Goal: Task Accomplishment & Management: Manage account settings

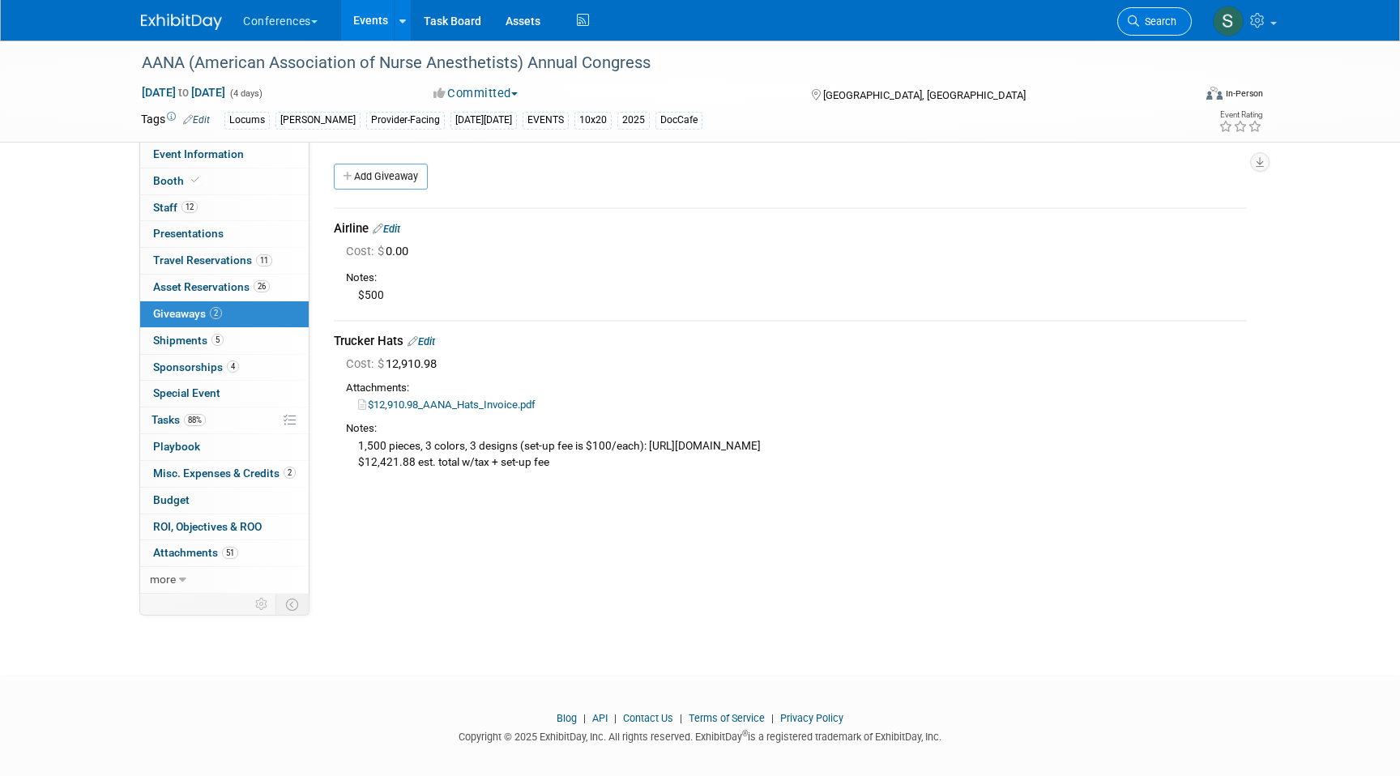
click at [1156, 15] on span "Search" at bounding box center [1157, 21] width 37 height 12
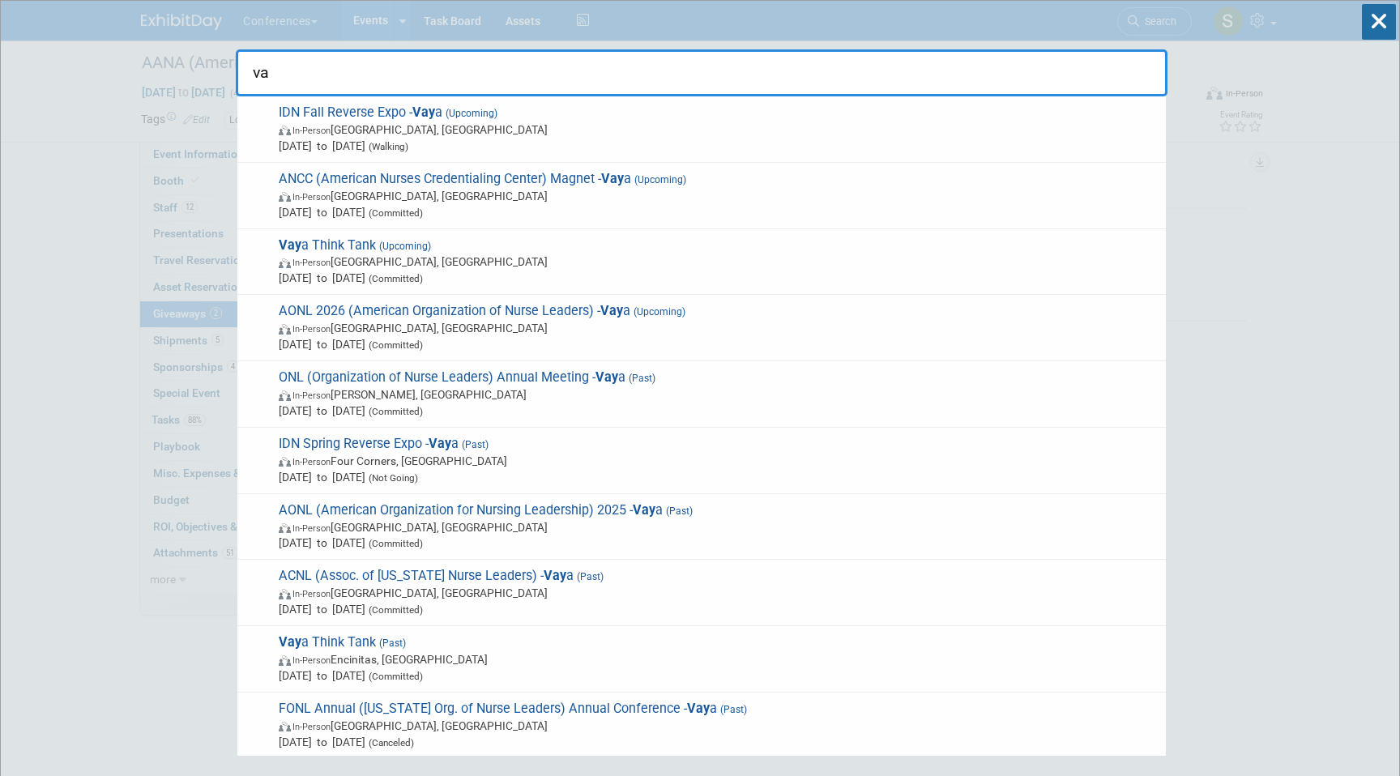
type input "v"
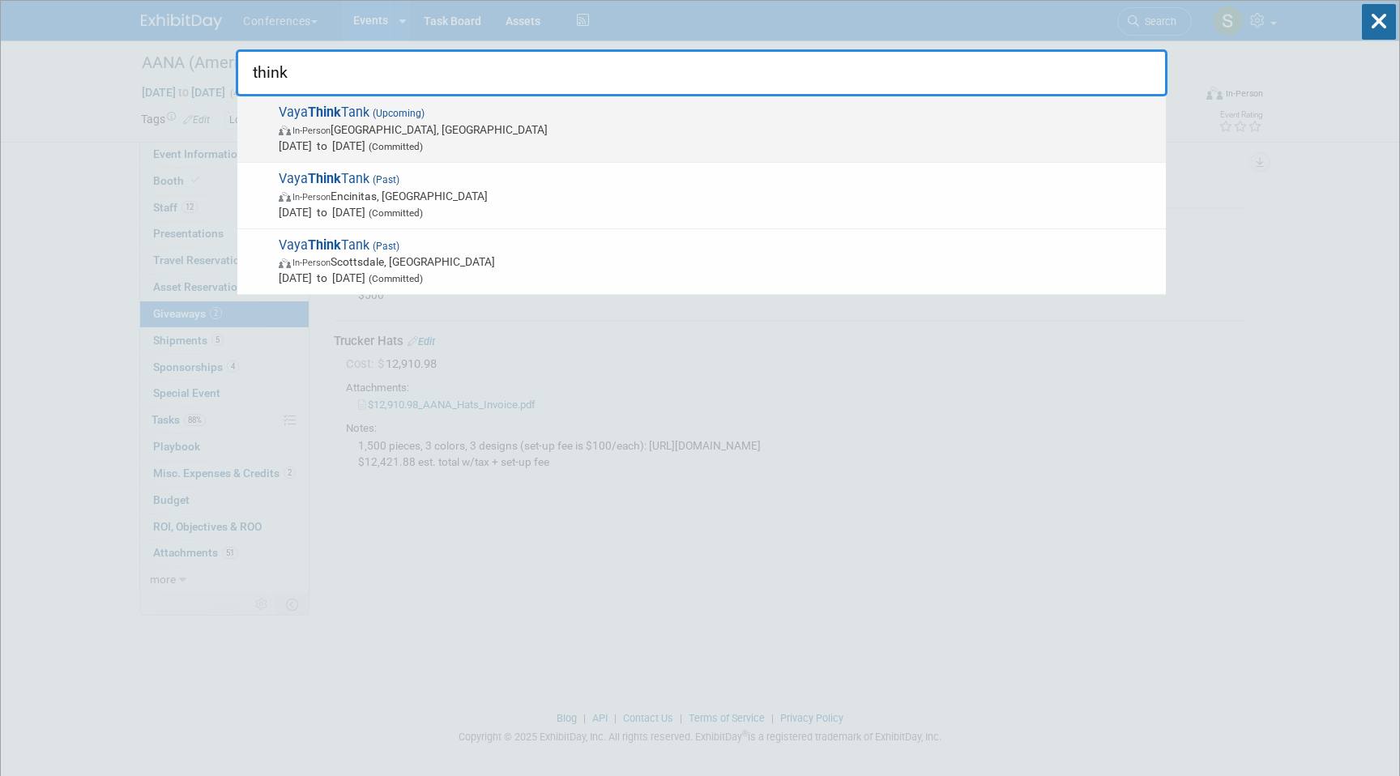
type input "think"
click at [784, 129] on span "In-Person Boulder, CO" at bounding box center [718, 130] width 879 height 16
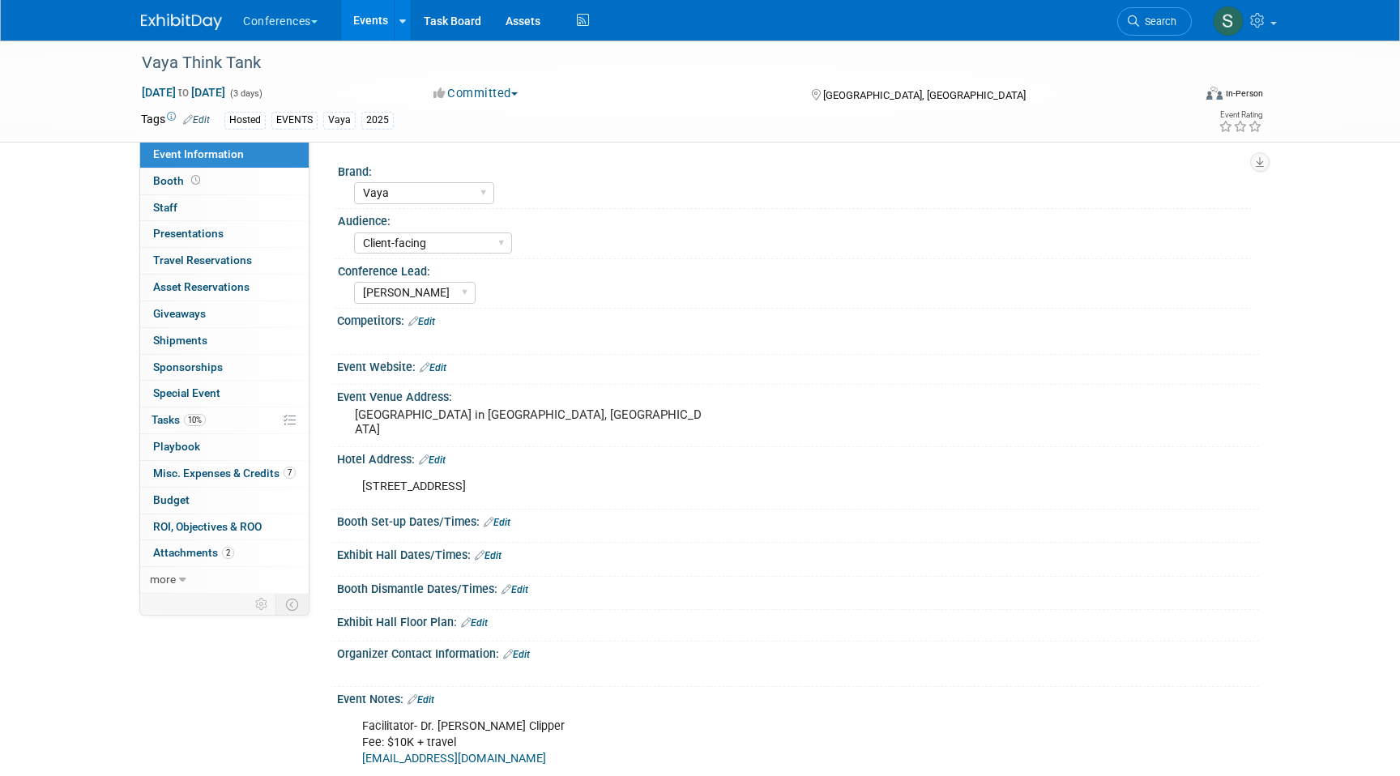
select select "Vaya"
select select "Client-facing"
select select "Marygrace"
click at [378, 24] on link "Events" at bounding box center [370, 20] width 59 height 41
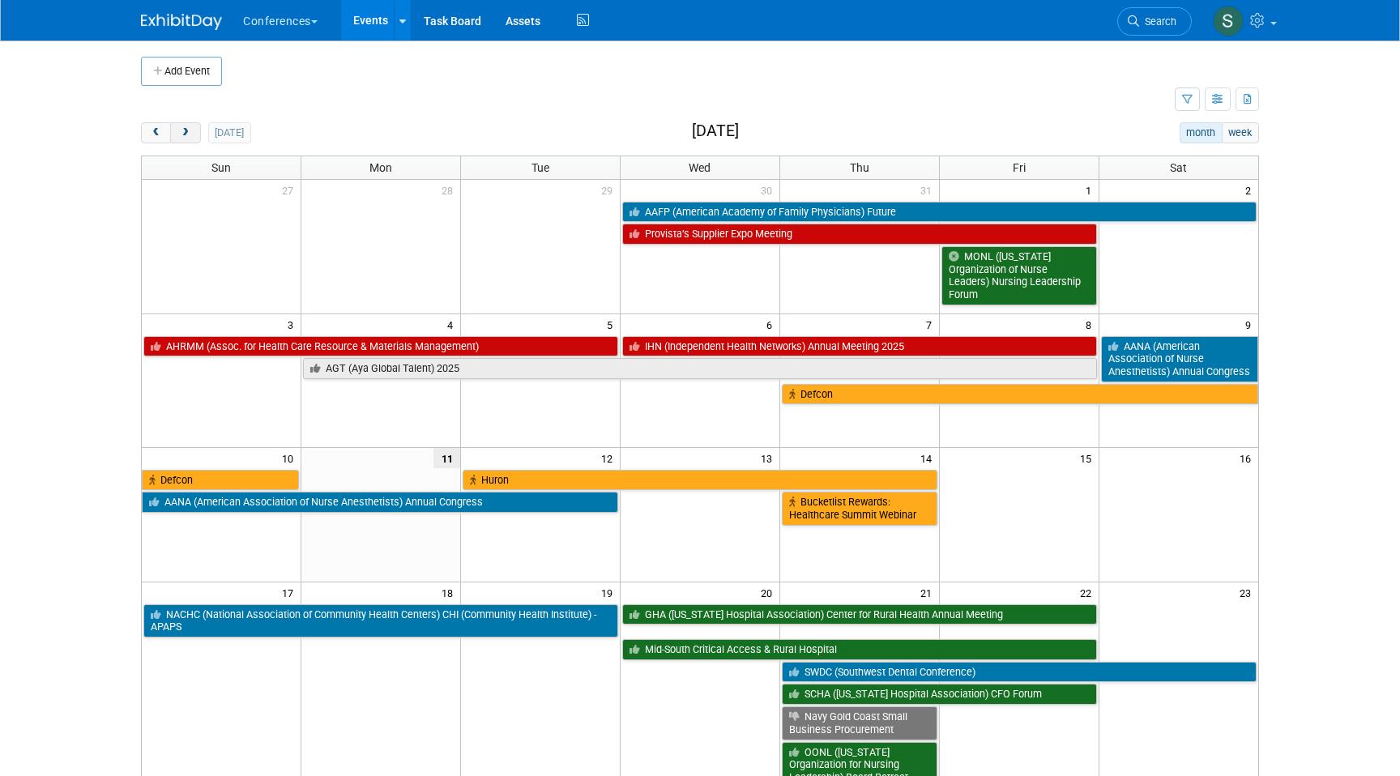
click at [197, 135] on button "next" at bounding box center [185, 132] width 30 height 21
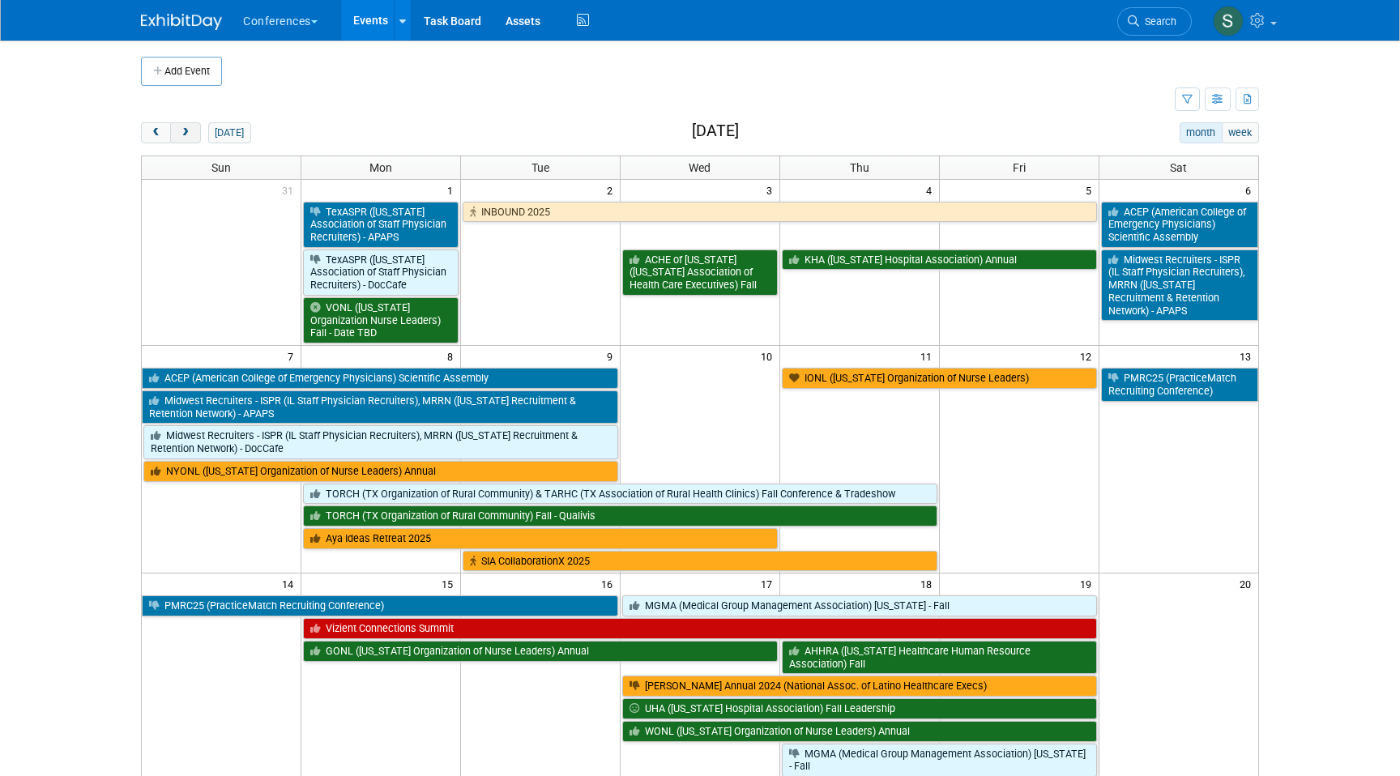
click at [197, 135] on button "next" at bounding box center [185, 132] width 30 height 21
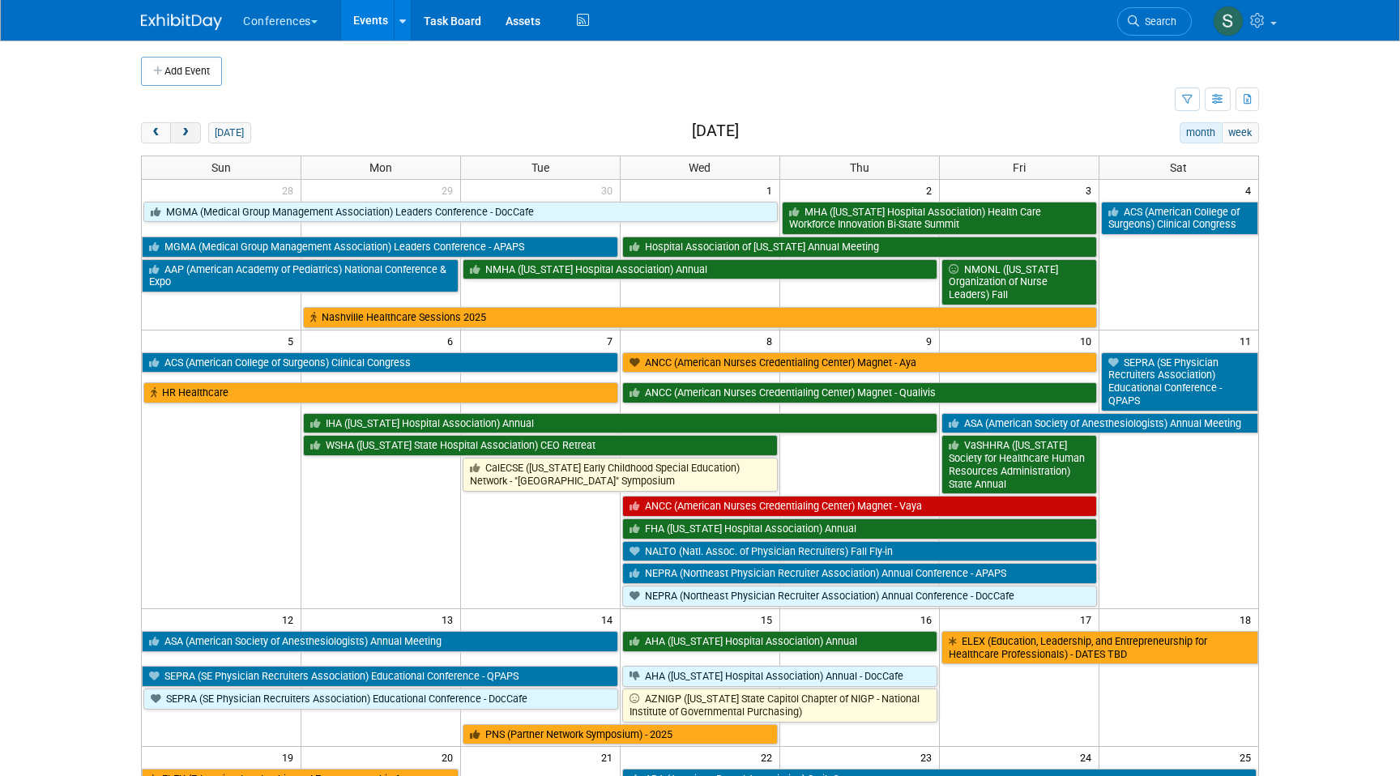
click at [197, 135] on button "next" at bounding box center [185, 132] width 30 height 21
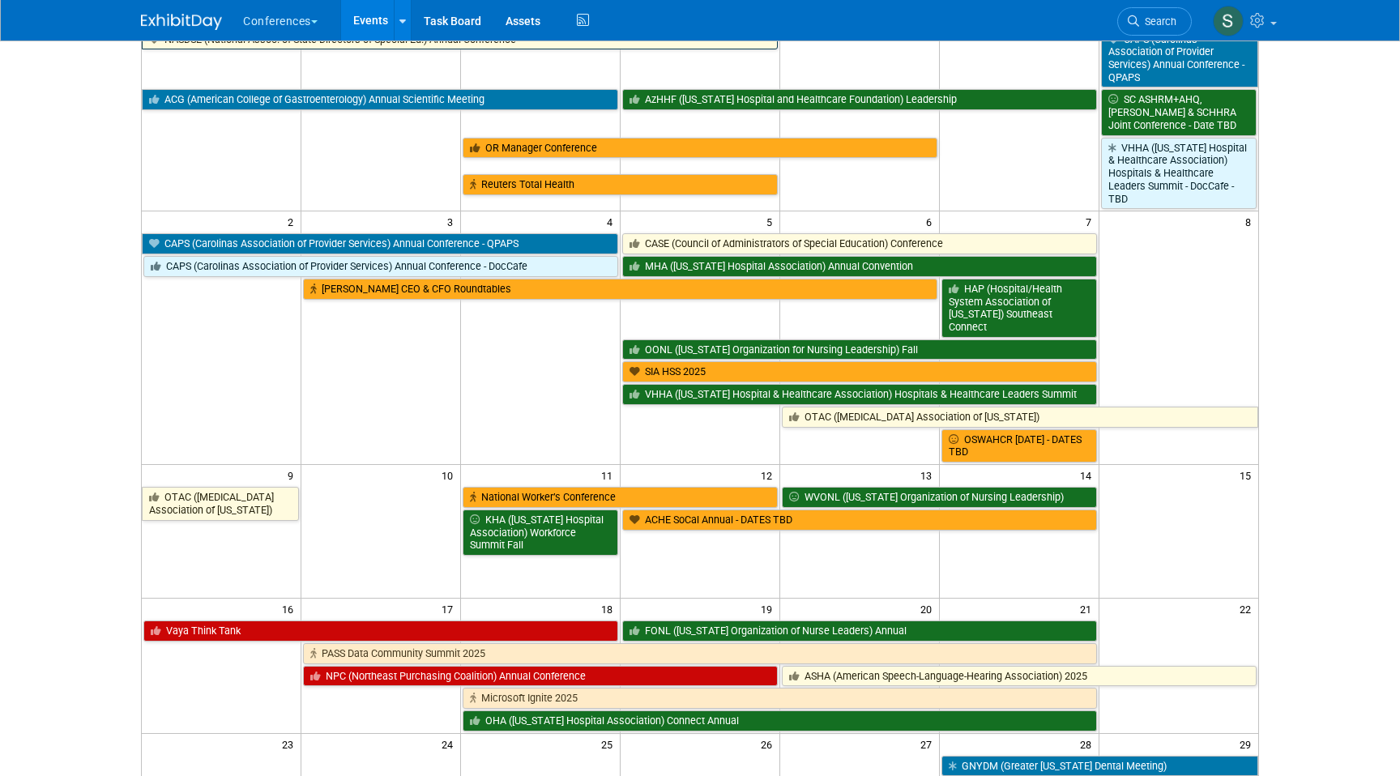
scroll to position [176, 0]
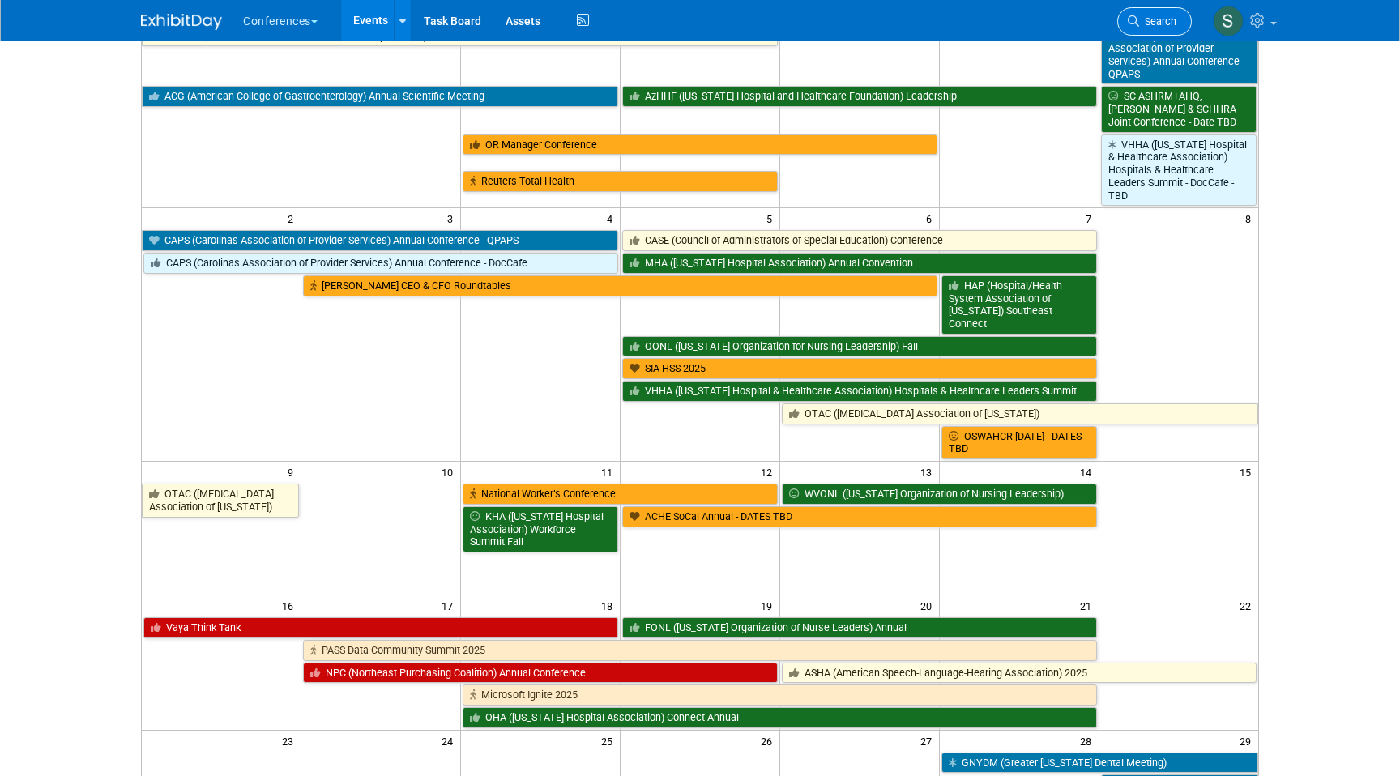
click at [1164, 23] on span "Search" at bounding box center [1157, 21] width 37 height 12
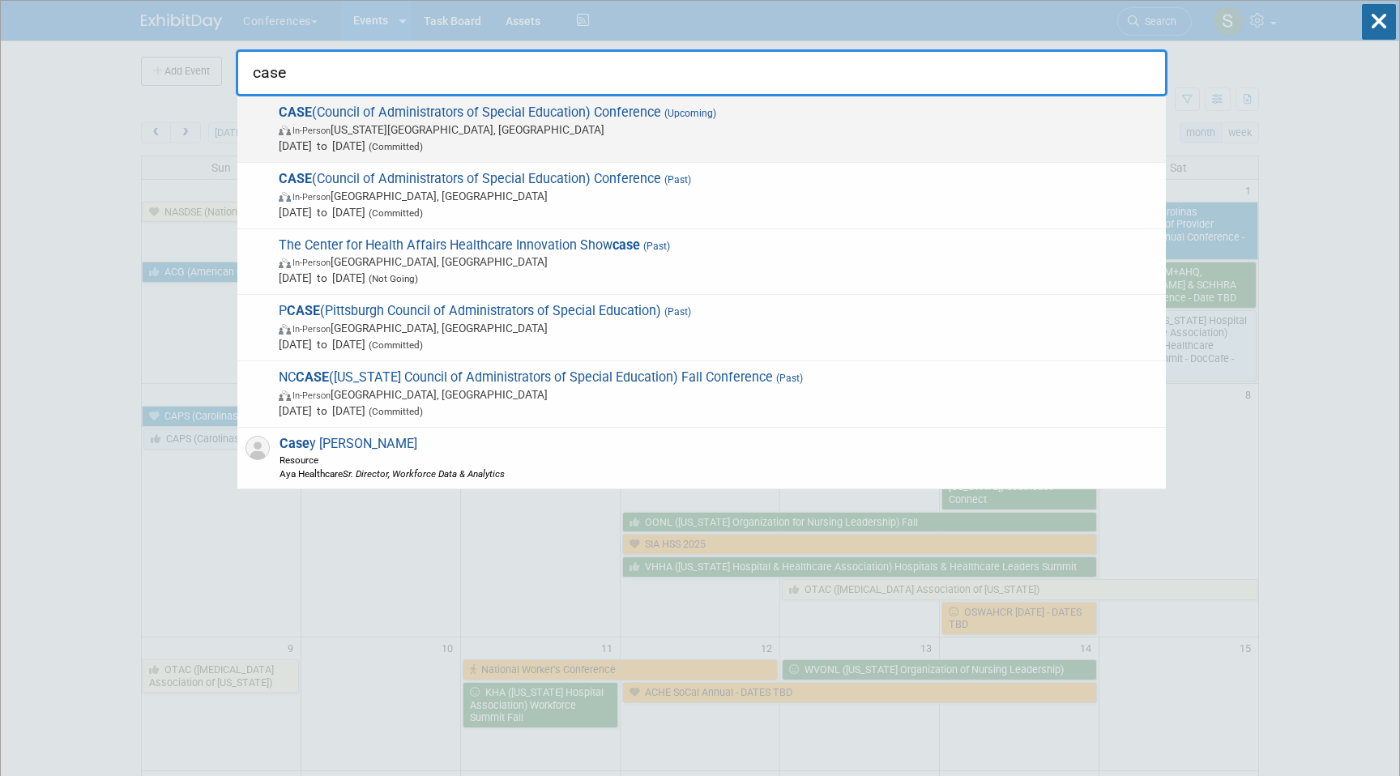
type input "case"
click at [643, 123] on span "In-Person Oklahoma City, OK" at bounding box center [718, 130] width 879 height 16
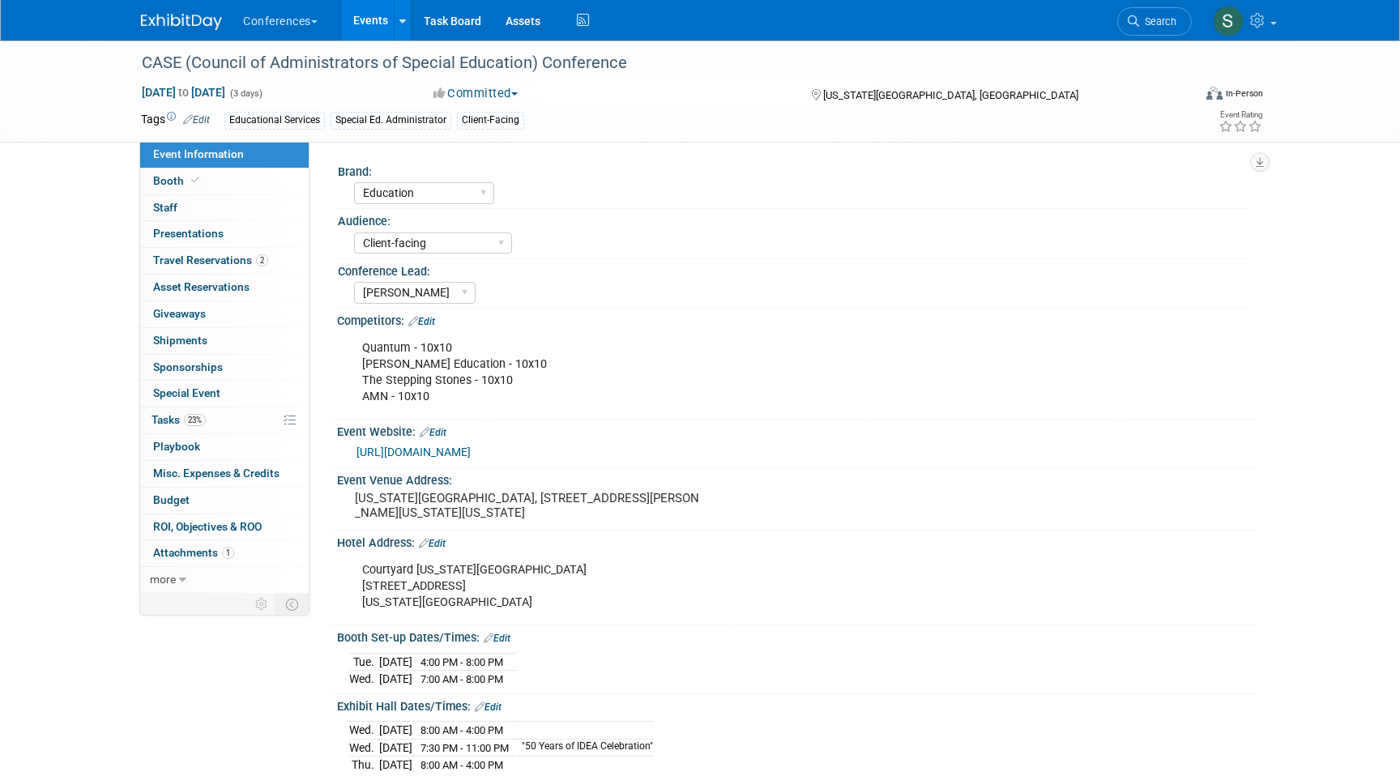
select select "Education"
select select "Client-facing"
select select "Sophie"
click at [237, 257] on span "Travel Reservations 2" at bounding box center [210, 260] width 115 height 13
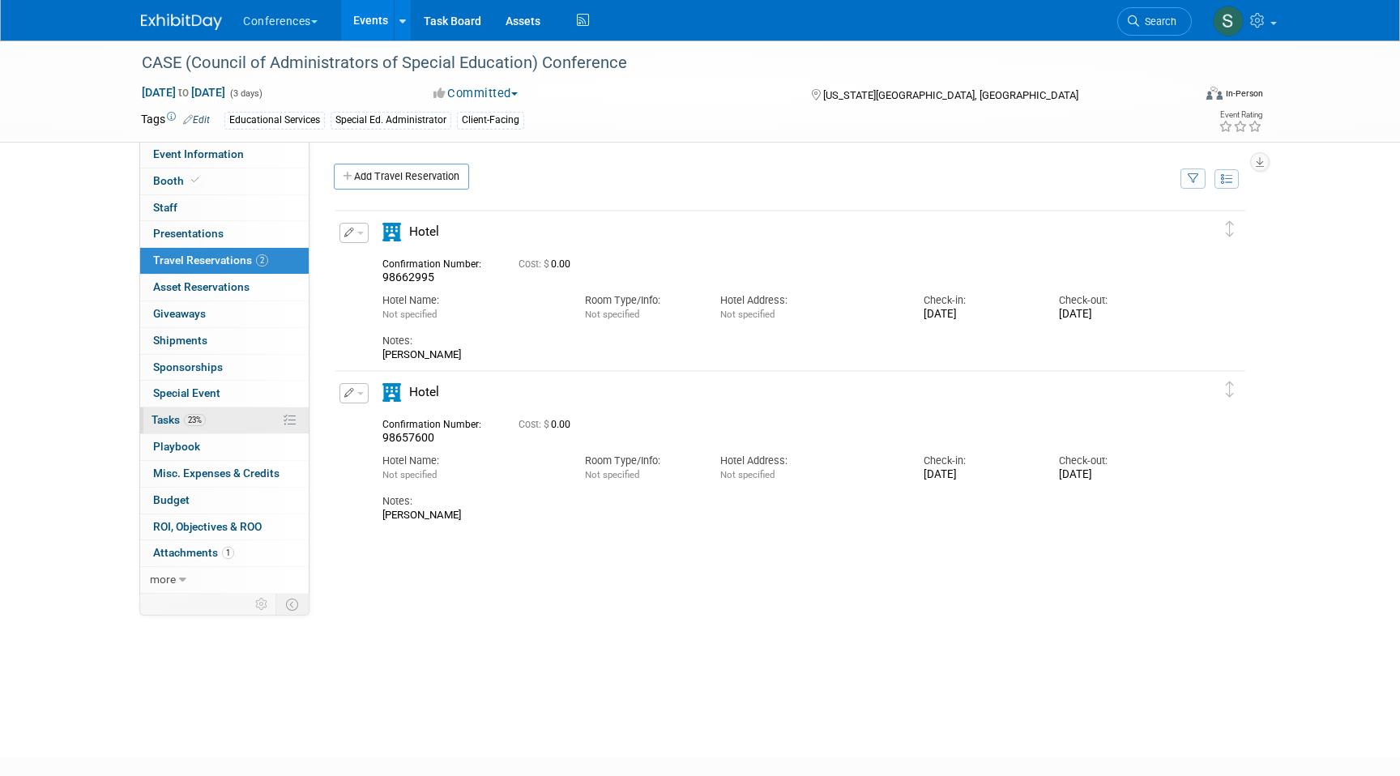
click at [220, 420] on link "23% Tasks 23%" at bounding box center [224, 421] width 169 height 26
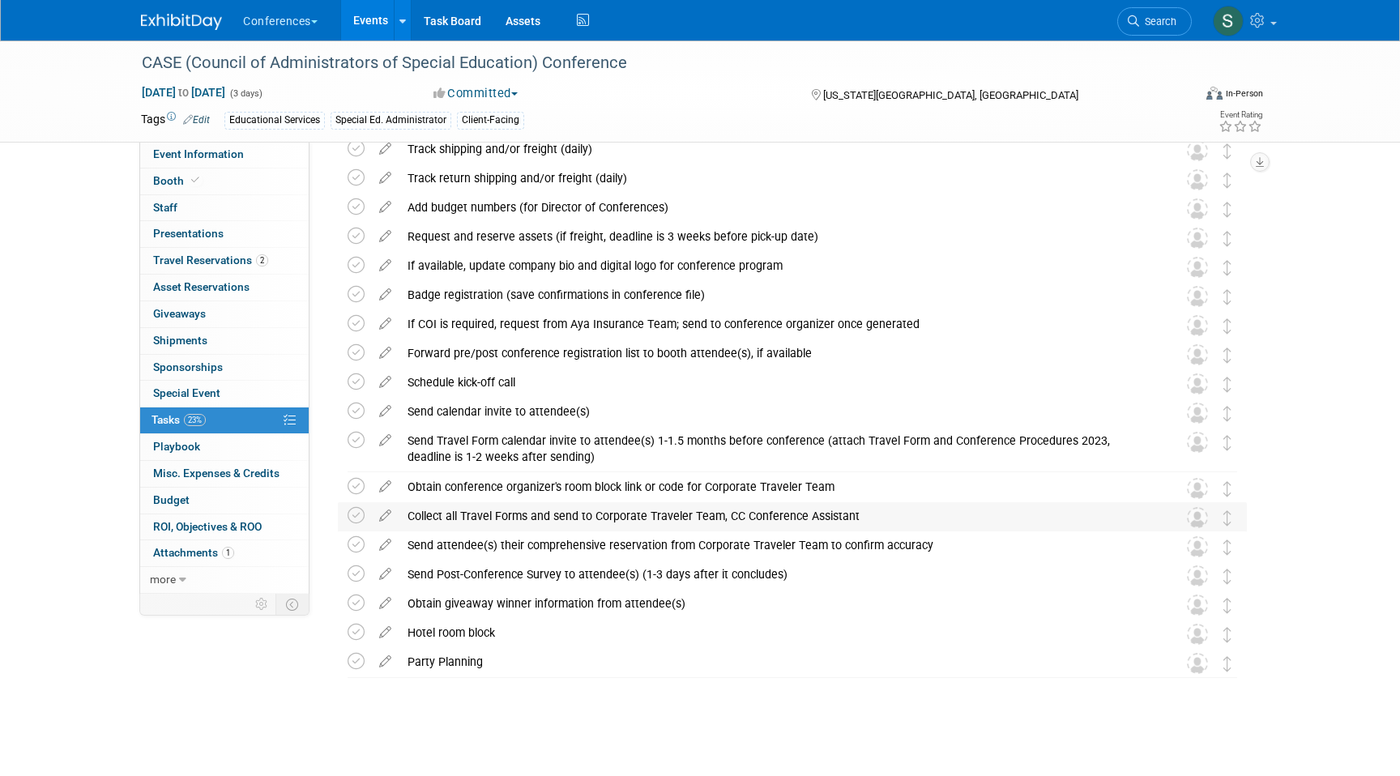
scroll to position [98, 0]
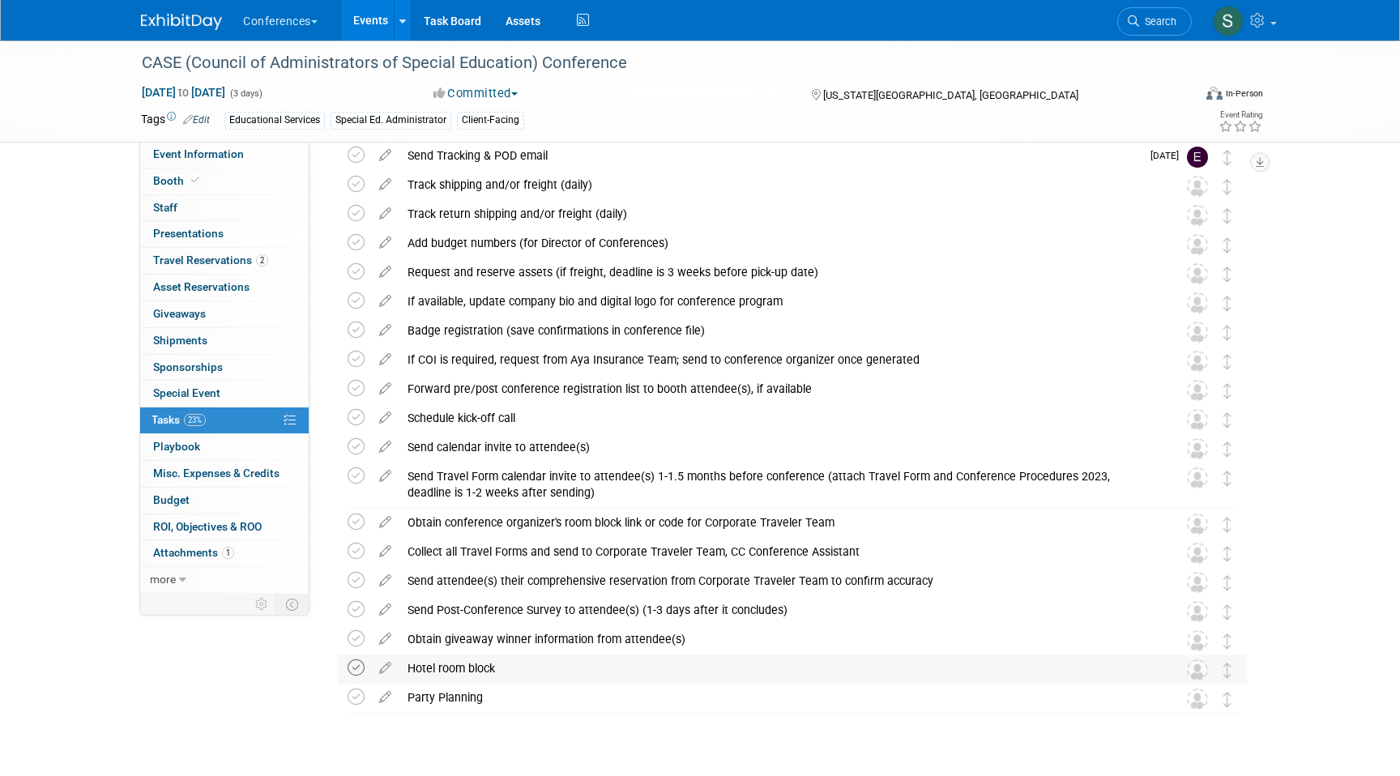
click at [359, 670] on icon at bounding box center [356, 668] width 17 height 17
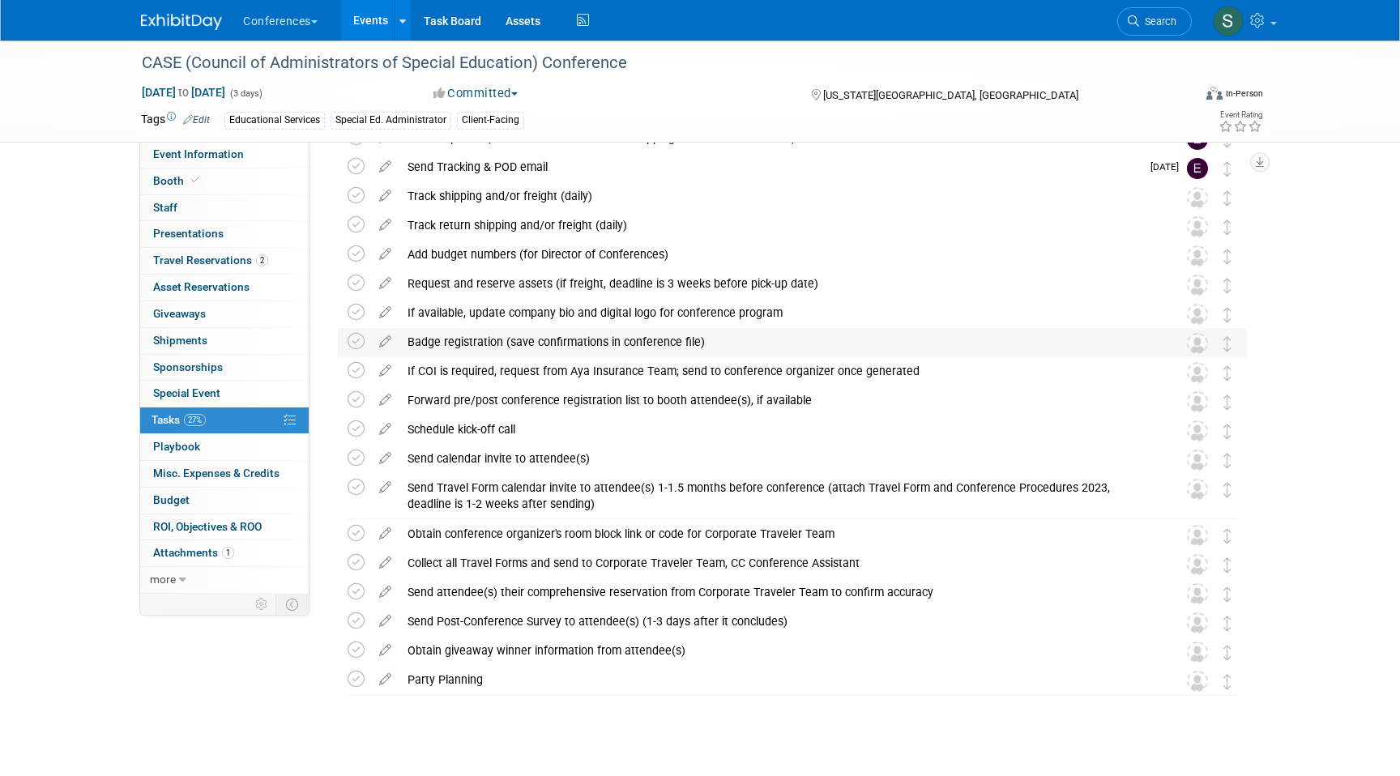
scroll to position [105, 0]
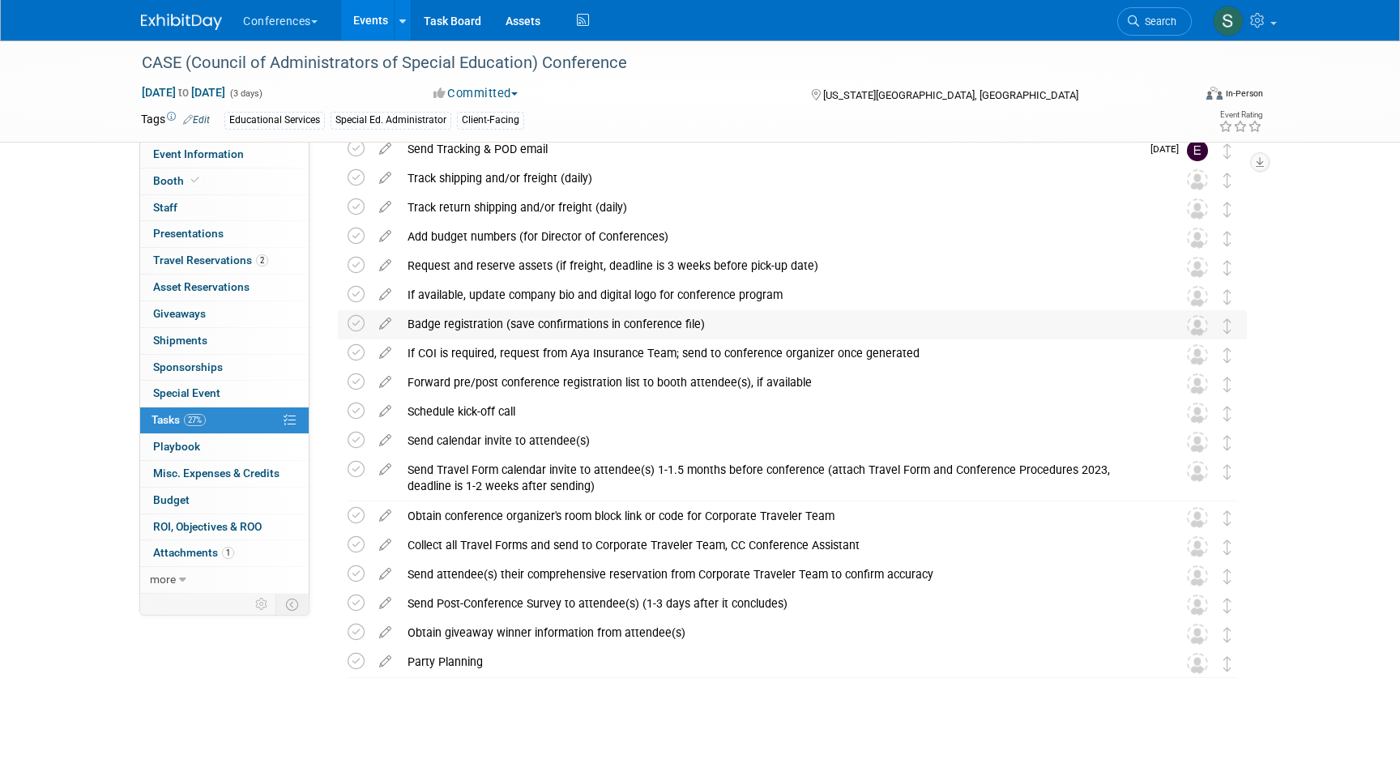
click at [578, 329] on div "Badge registration (save confirmations in conference file)" at bounding box center [777, 324] width 755 height 28
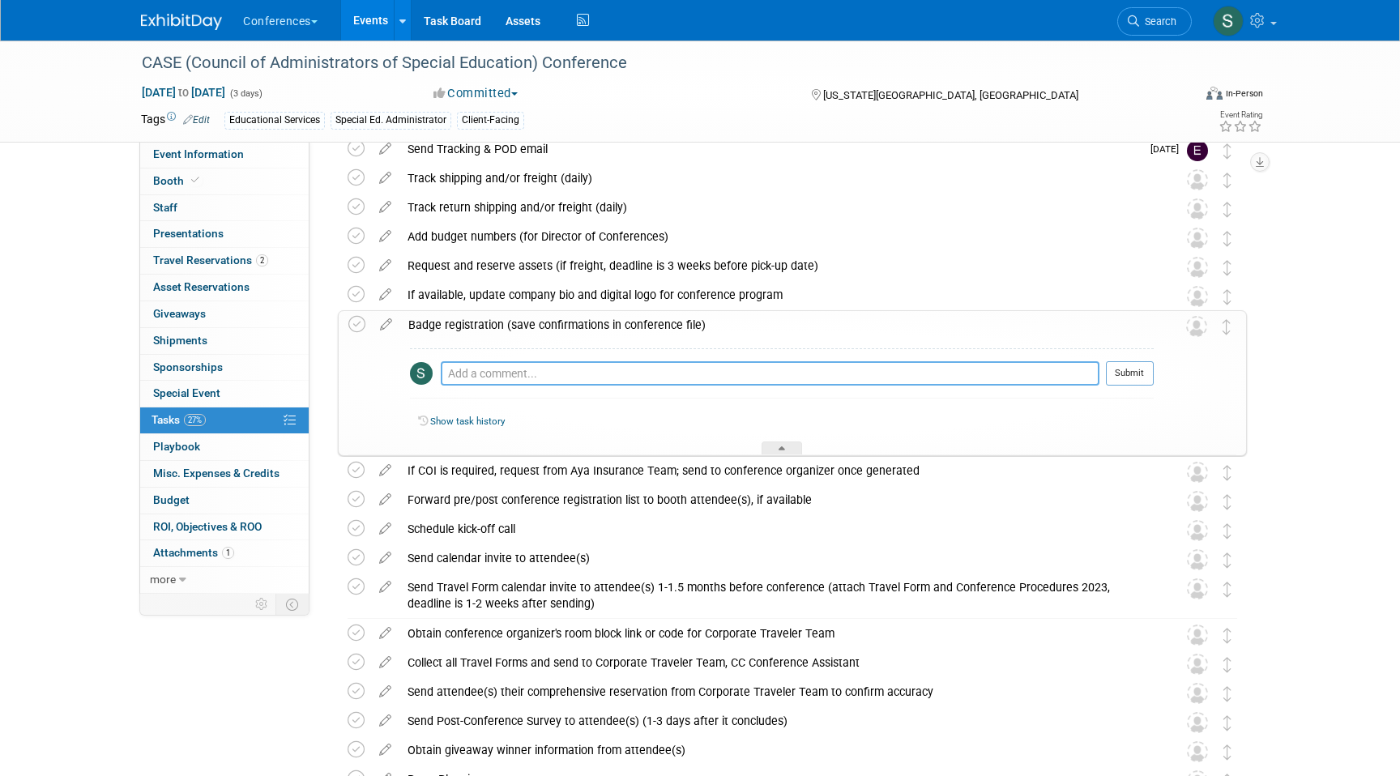
click at [560, 375] on textarea at bounding box center [770, 373] width 659 height 24
paste textarea "cturner@casecec.org"
type textarea "confirmed Courtney and Grant via email with cturner@casecec.org on 8/11"
click at [1130, 376] on button "Submit" at bounding box center [1130, 373] width 48 height 24
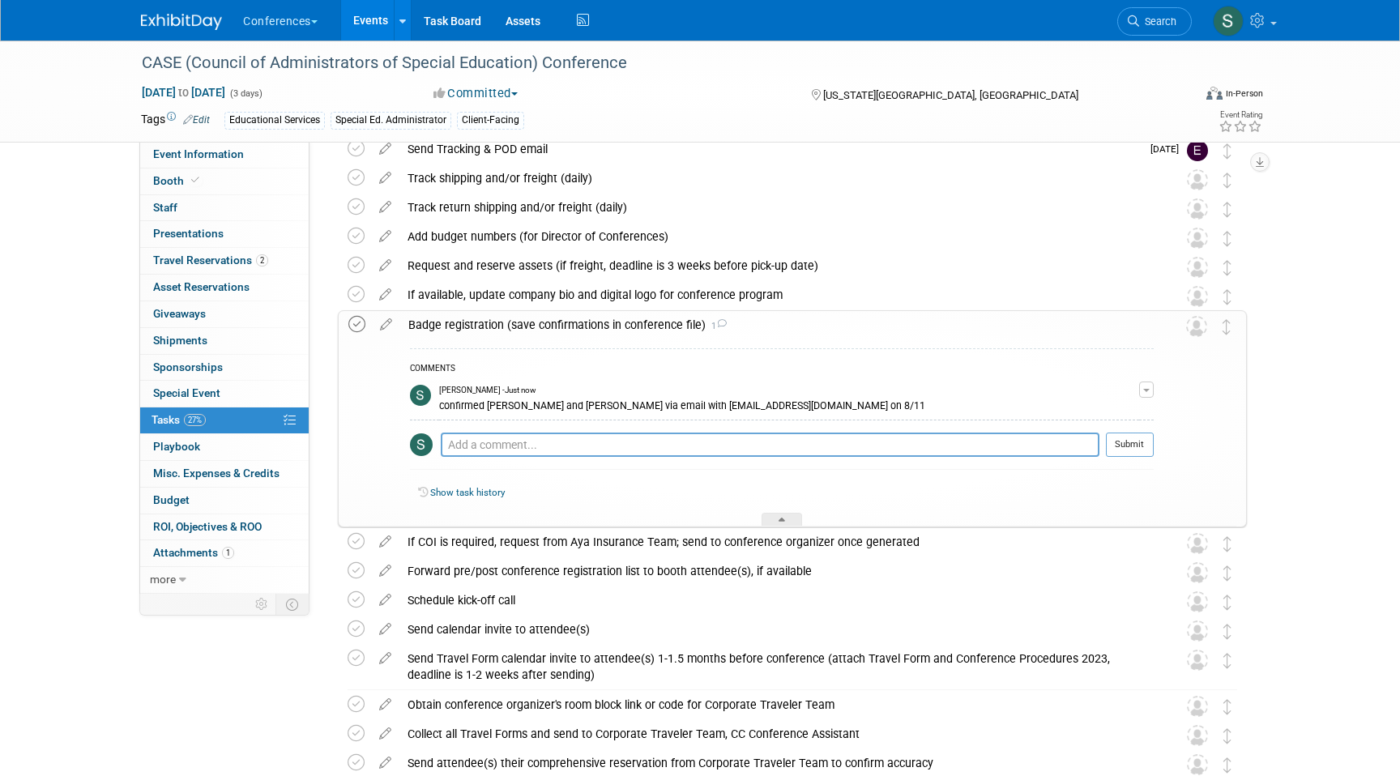
click at [354, 322] on icon at bounding box center [356, 324] width 17 height 17
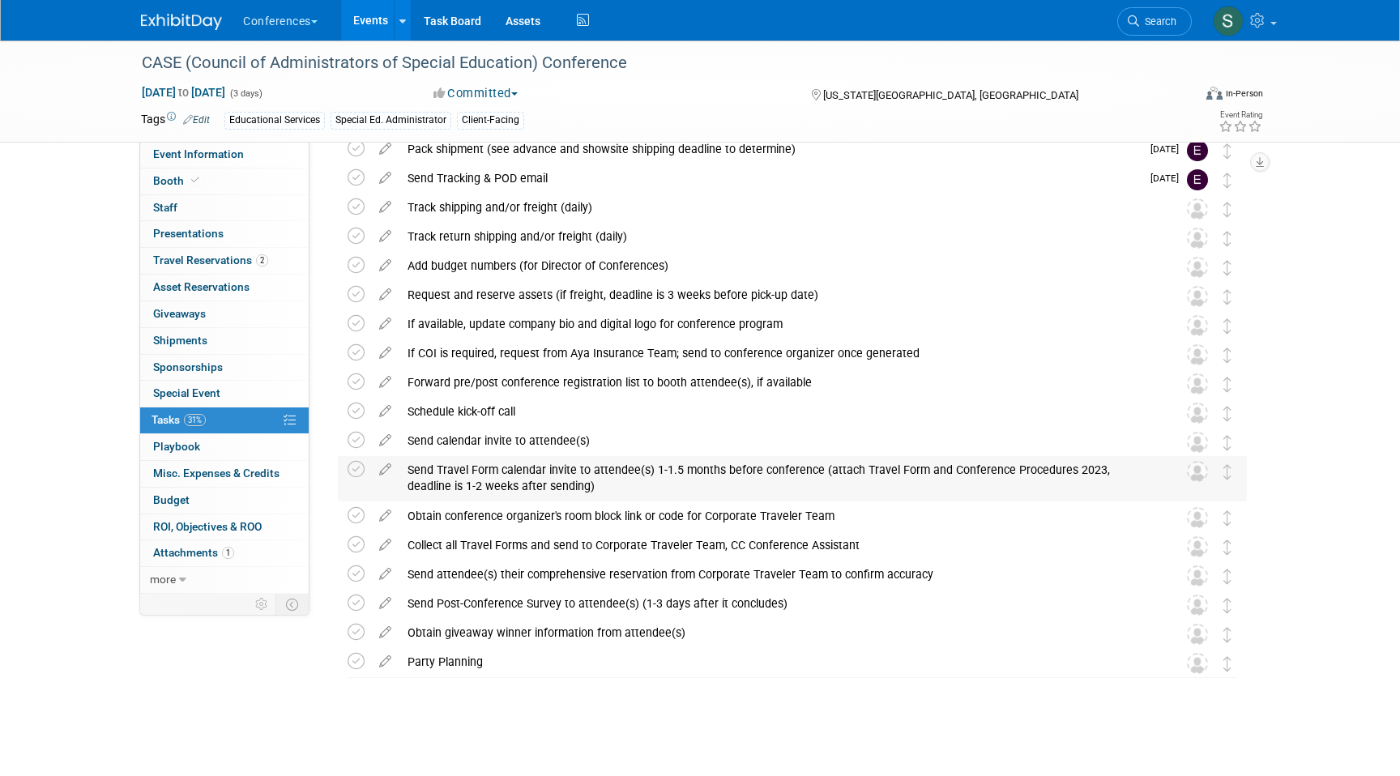
scroll to position [75, 0]
click at [1150, 19] on span "Search" at bounding box center [1157, 21] width 37 height 12
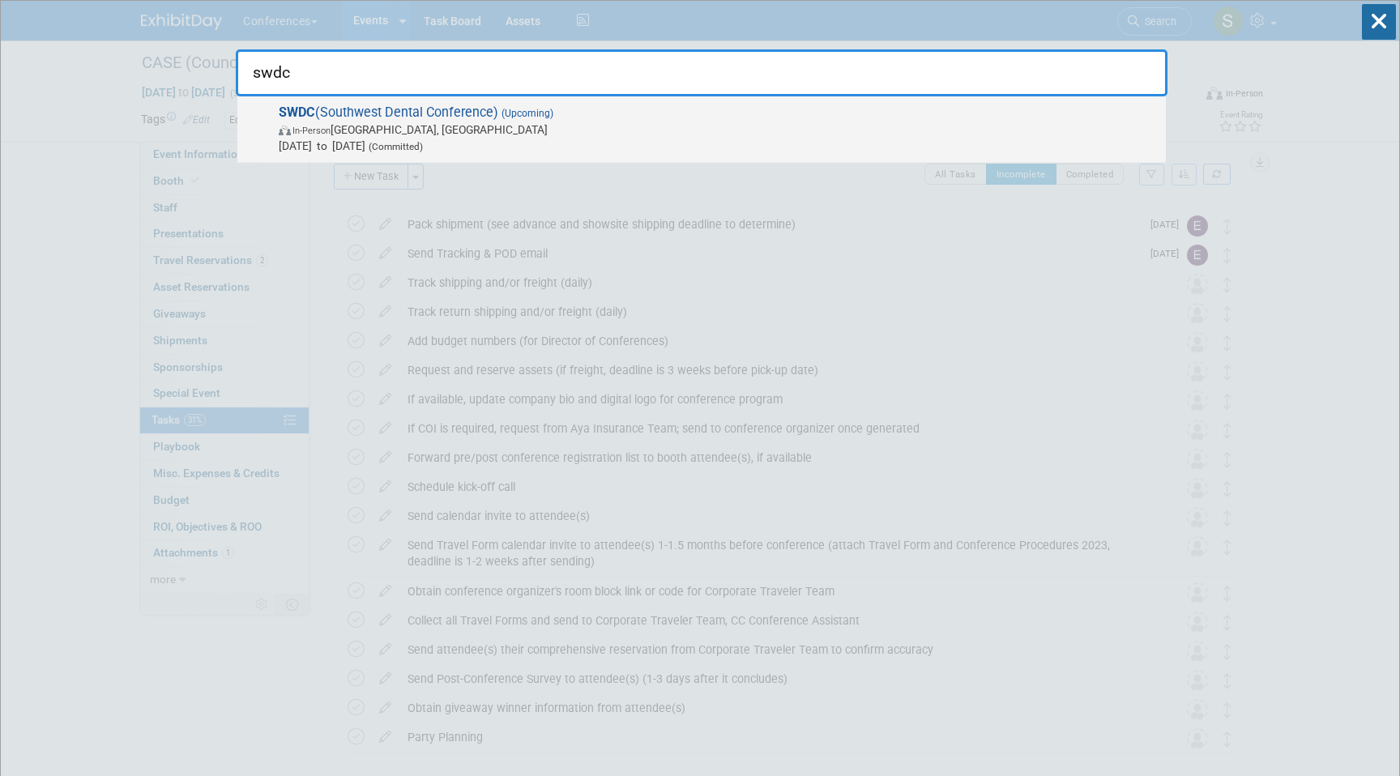
type input "swdc"
click at [791, 135] on span "In-Person Dallas, TX" at bounding box center [718, 130] width 879 height 16
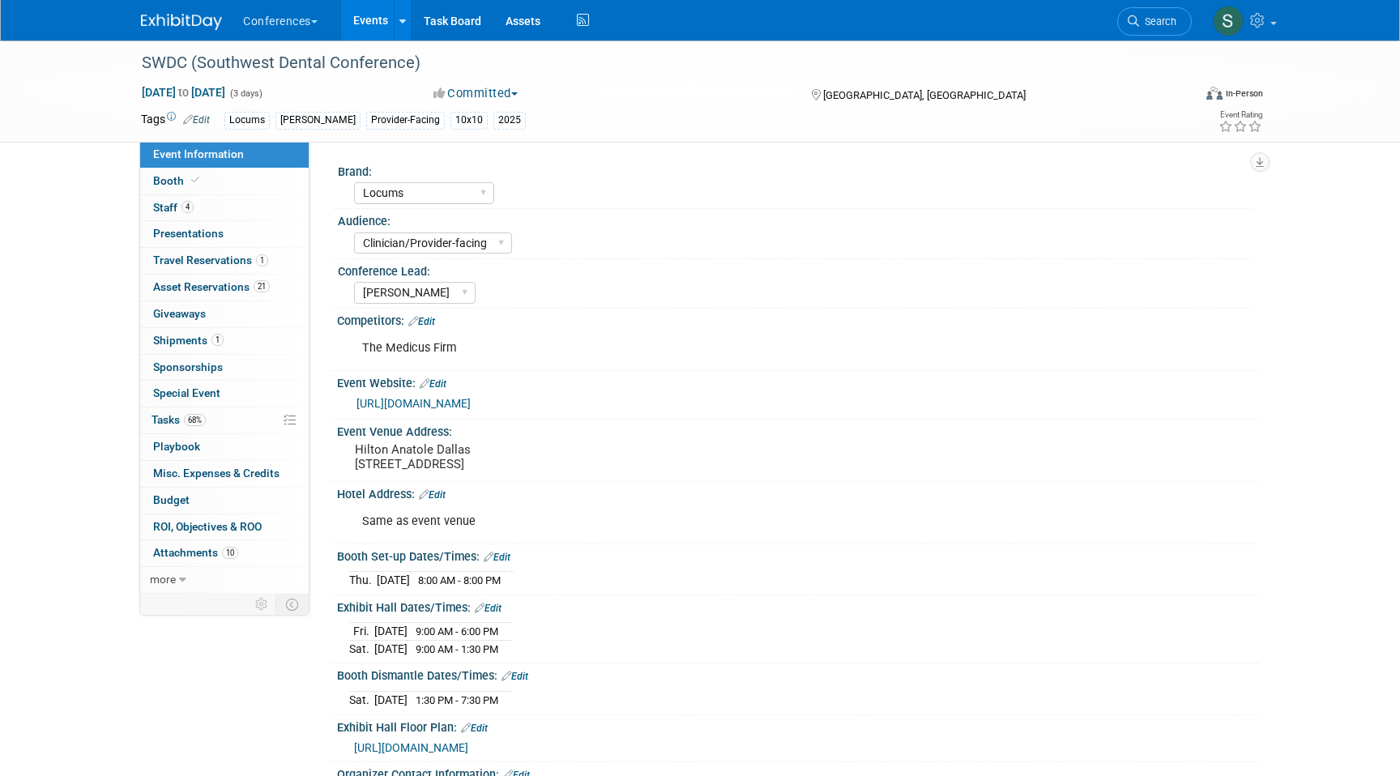
select select "Locums"
select select "Clinician/Provider-facing"
select select "[PERSON_NAME]"
click at [1134, 17] on icon at bounding box center [1133, 20] width 11 height 11
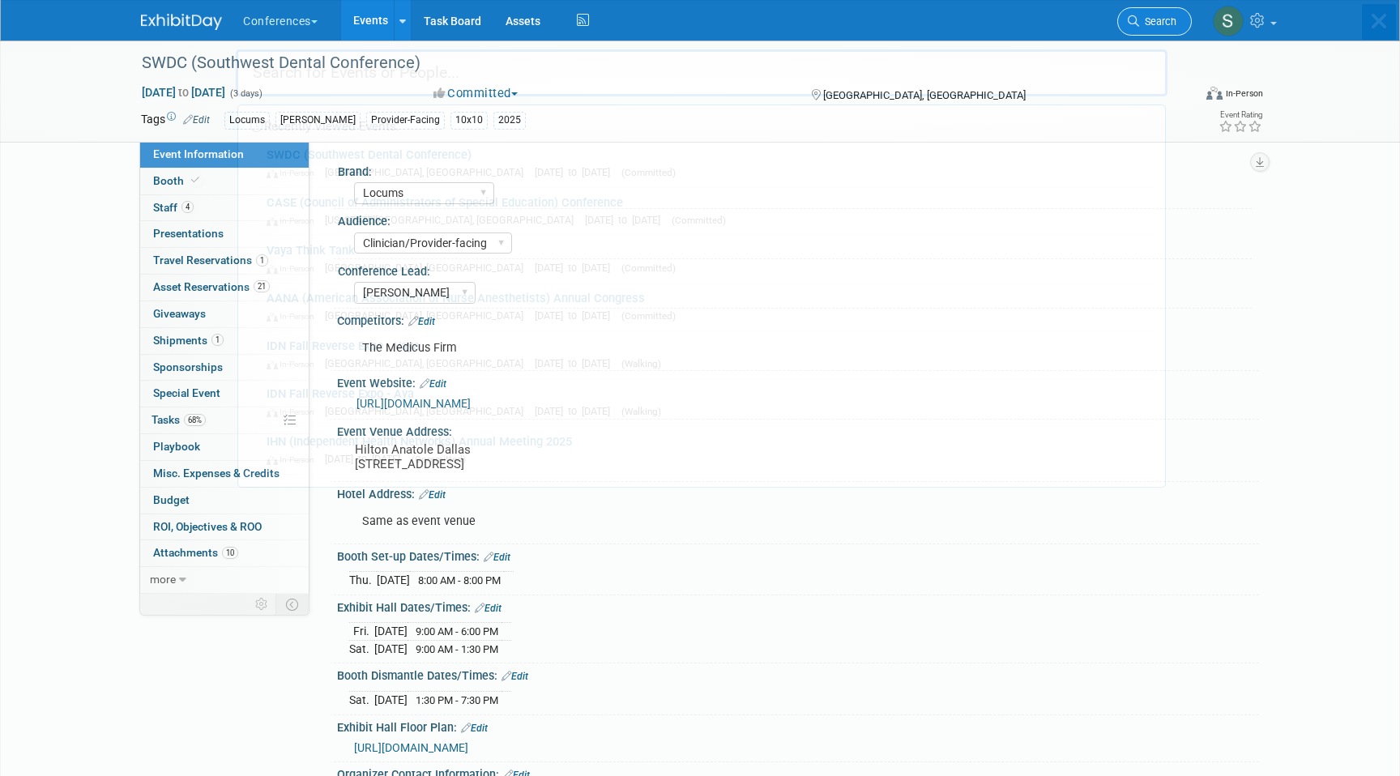
type input "a"
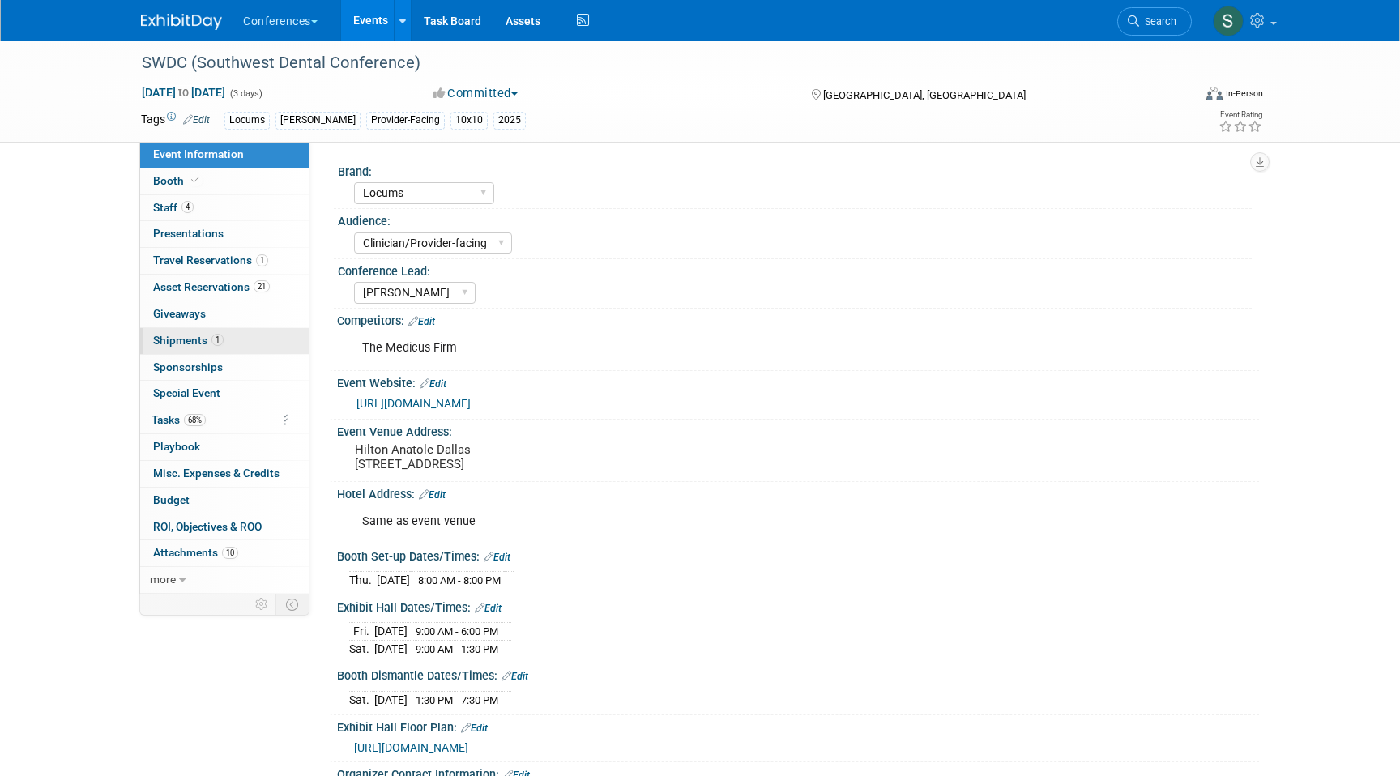
click at [246, 335] on link "1 Shipments 1" at bounding box center [224, 341] width 169 height 26
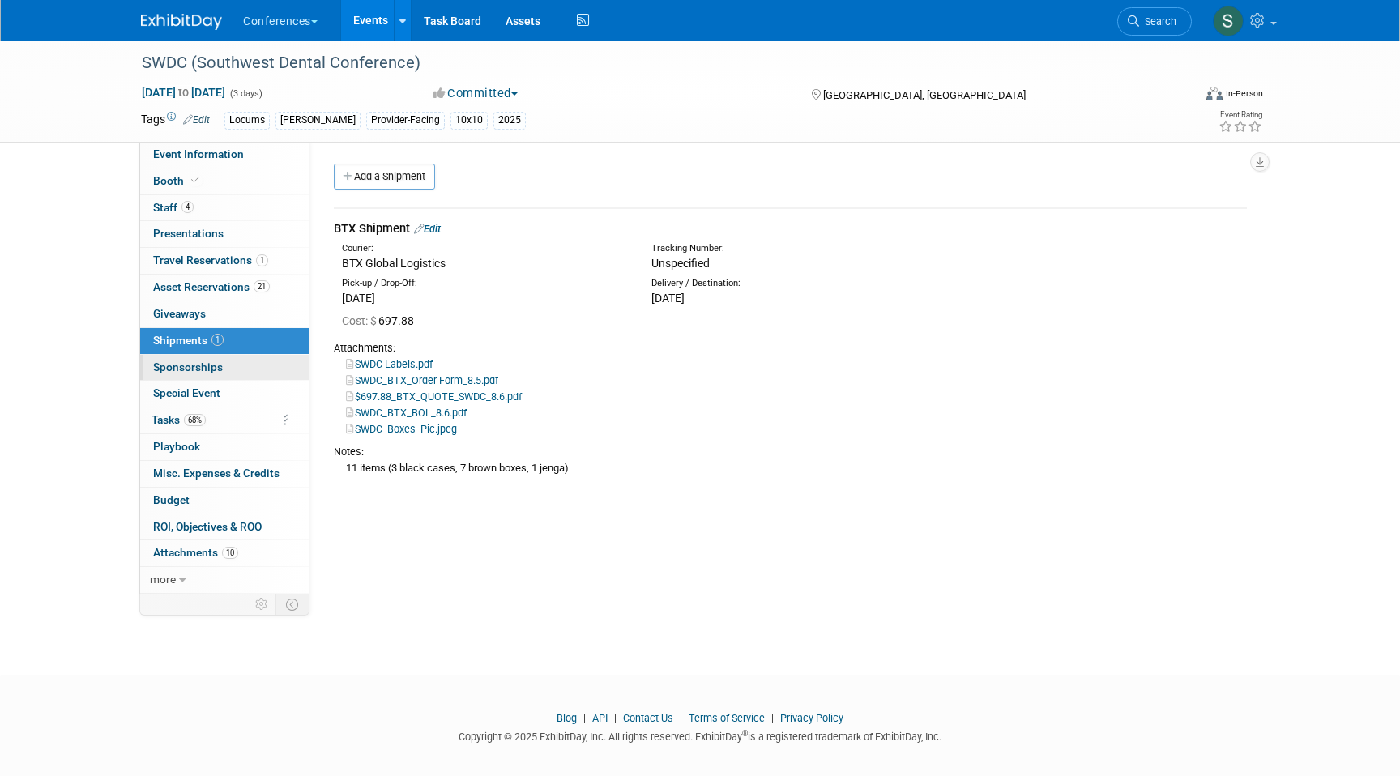
scroll to position [12, 0]
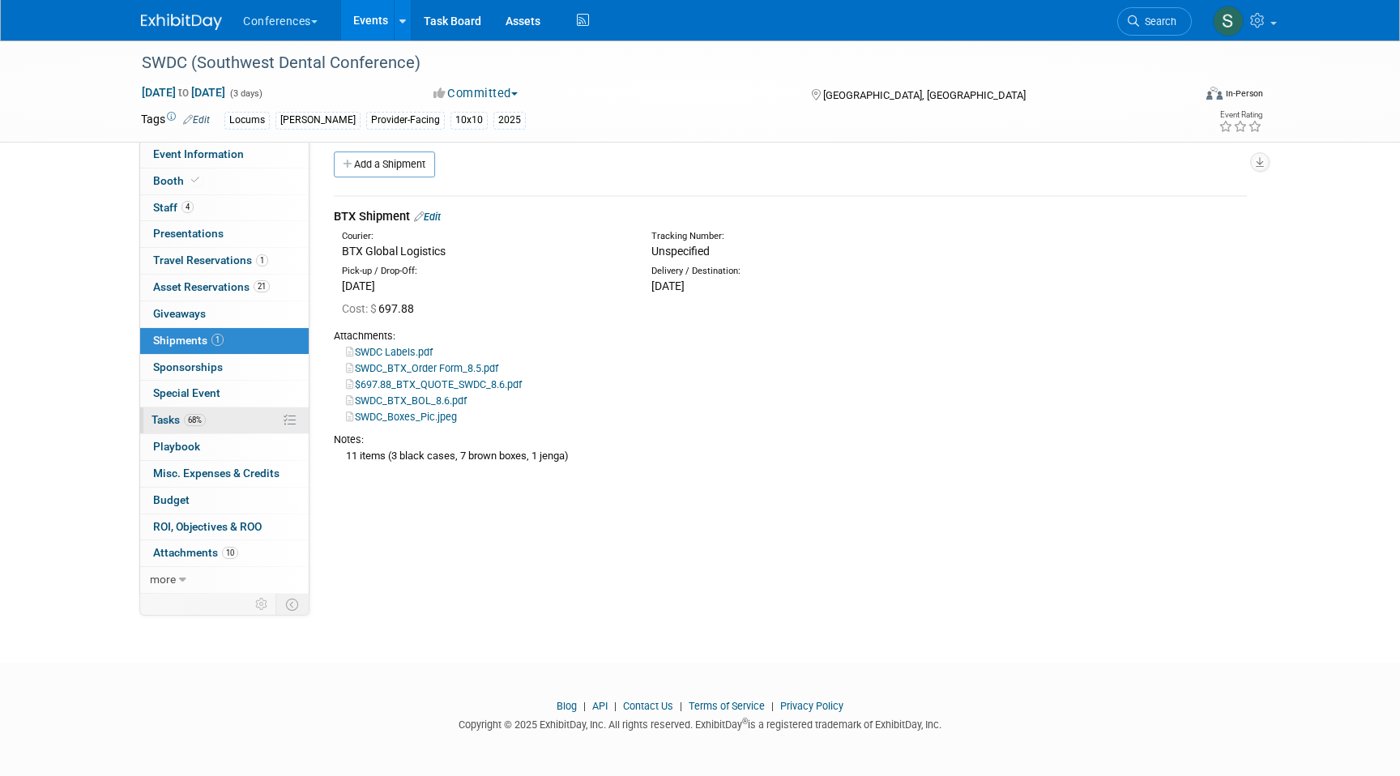
click at [237, 423] on link "68% Tasks 68%" at bounding box center [224, 421] width 169 height 26
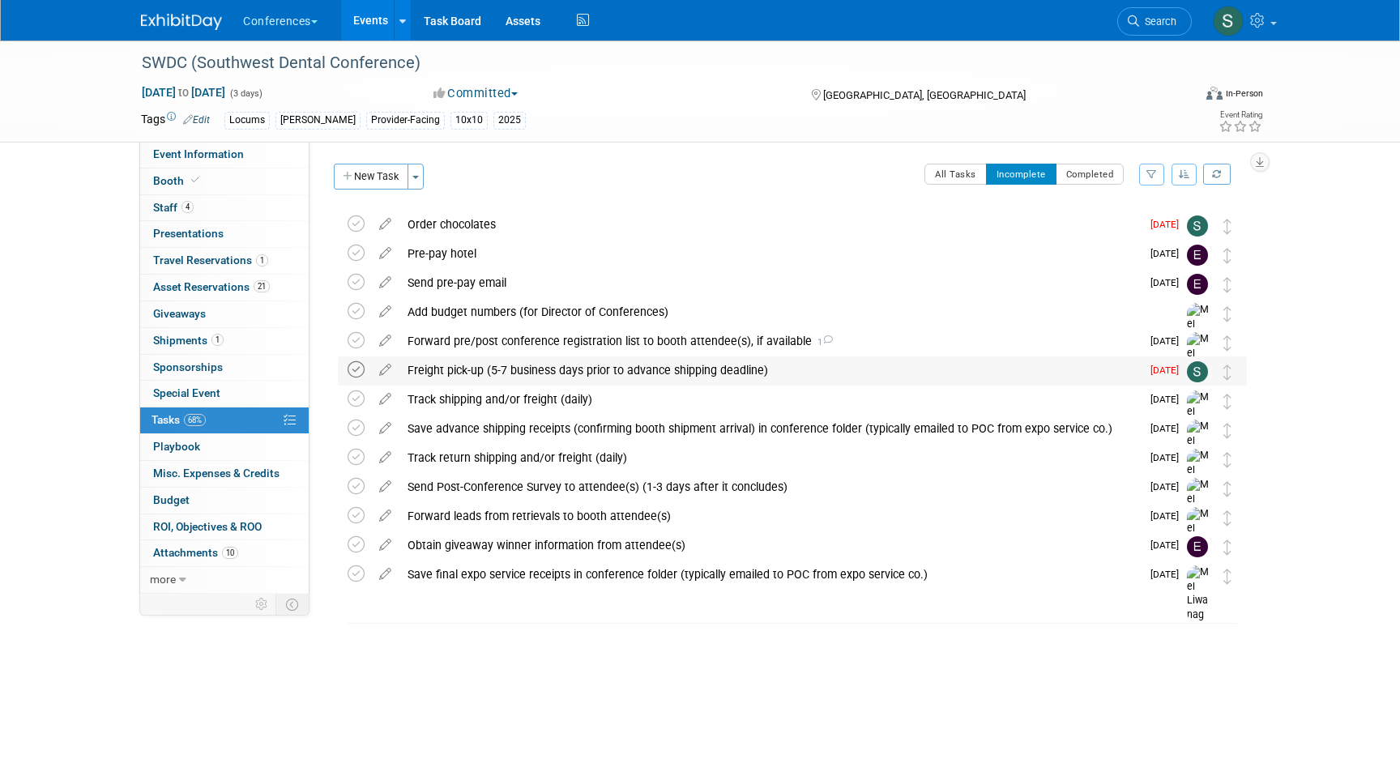
click at [353, 369] on icon at bounding box center [356, 369] width 17 height 17
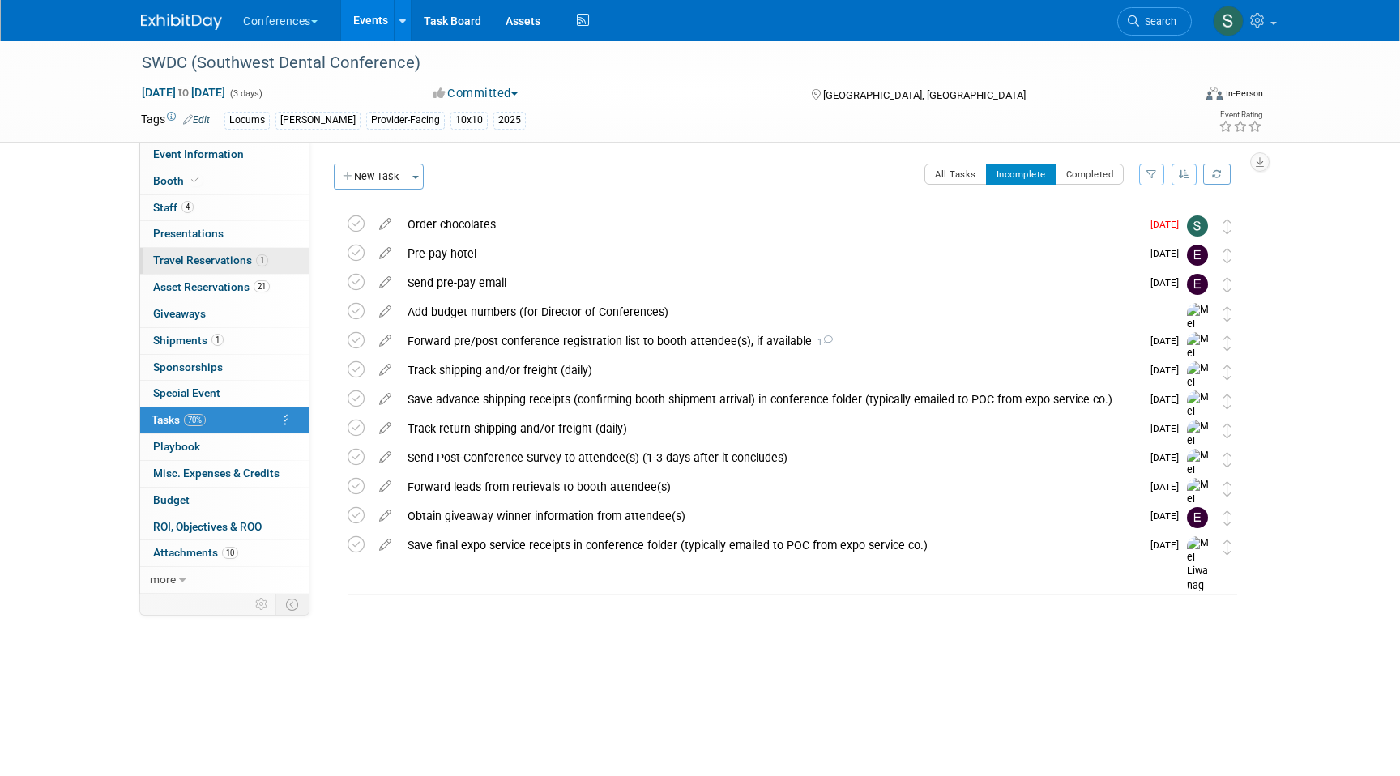
click at [239, 256] on span "Travel Reservations 1" at bounding box center [210, 260] width 115 height 13
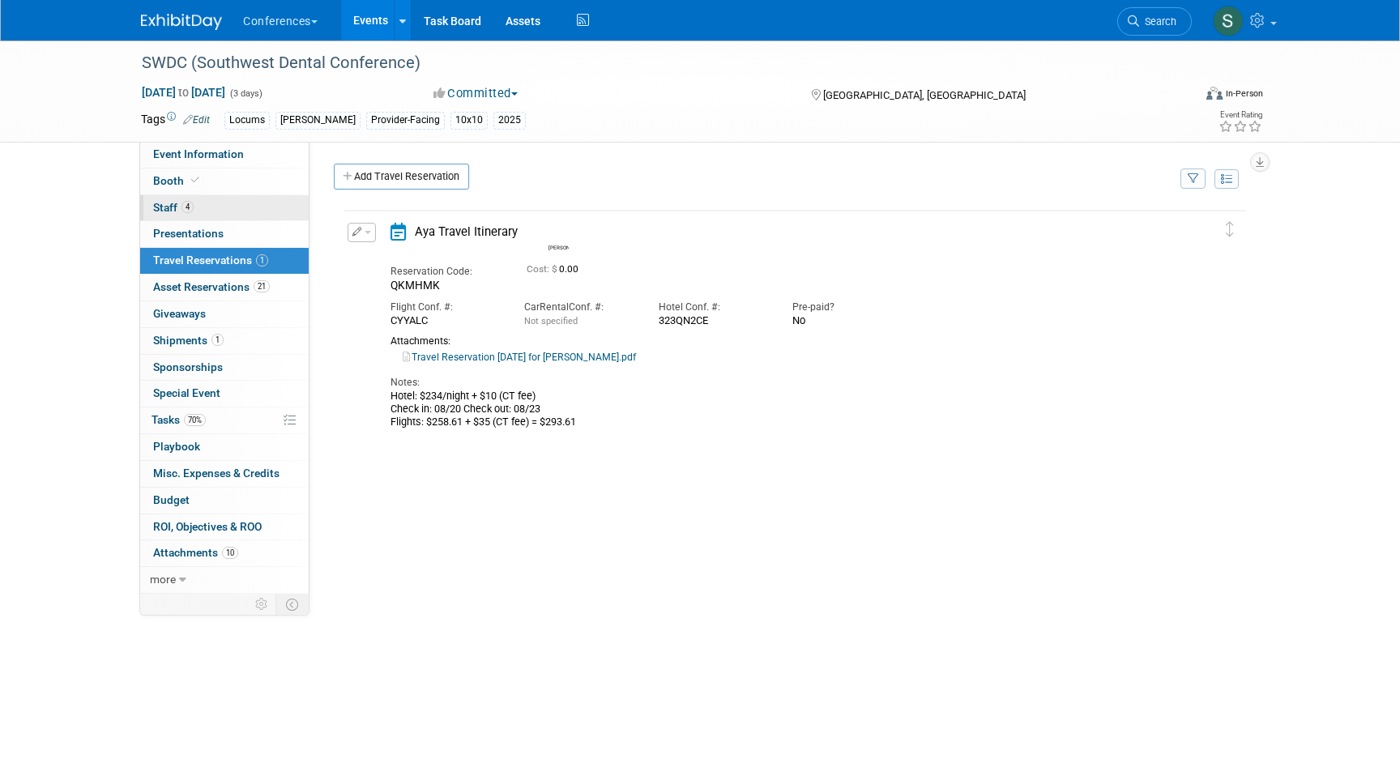
click at [248, 199] on link "4 Staff 4" at bounding box center [224, 208] width 169 height 26
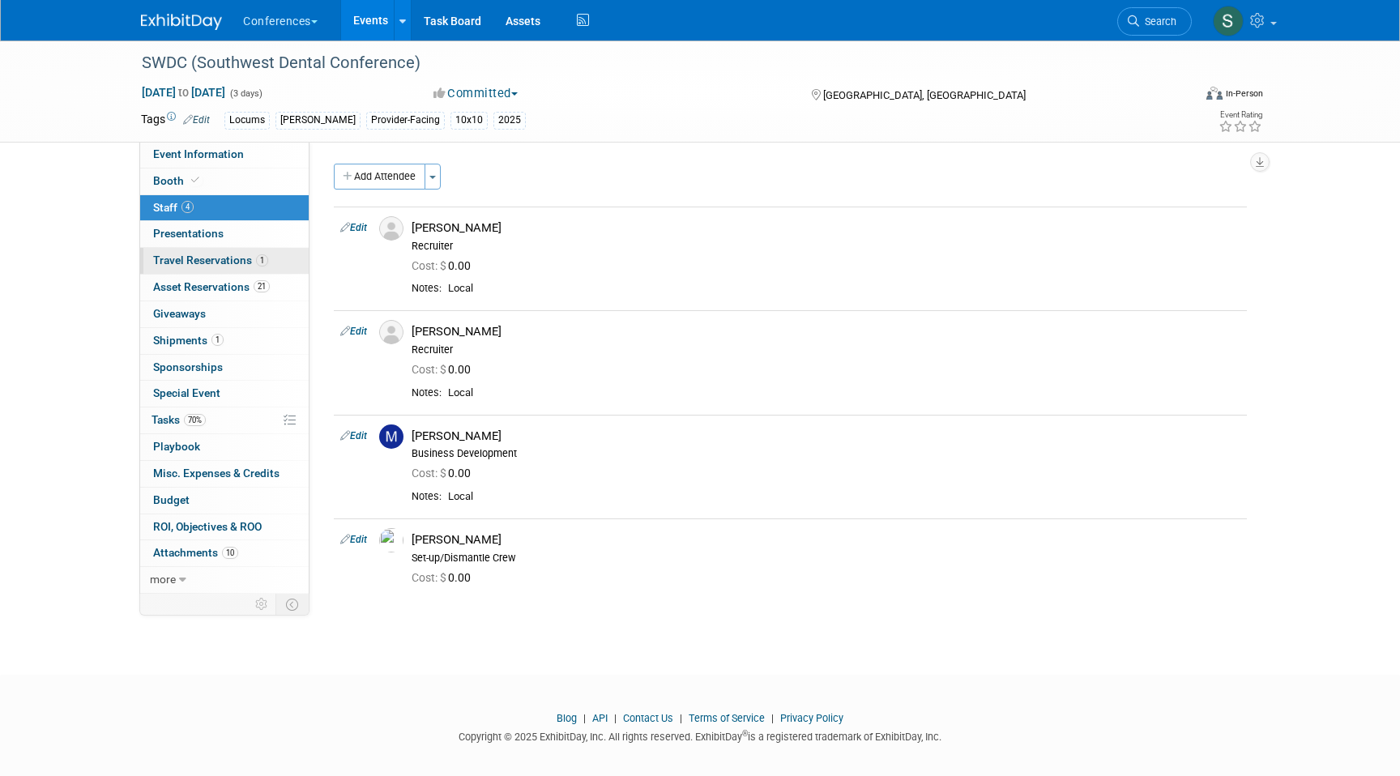
click at [242, 263] on span "Travel Reservations 1" at bounding box center [210, 260] width 115 height 13
